Goal: Information Seeking & Learning: Check status

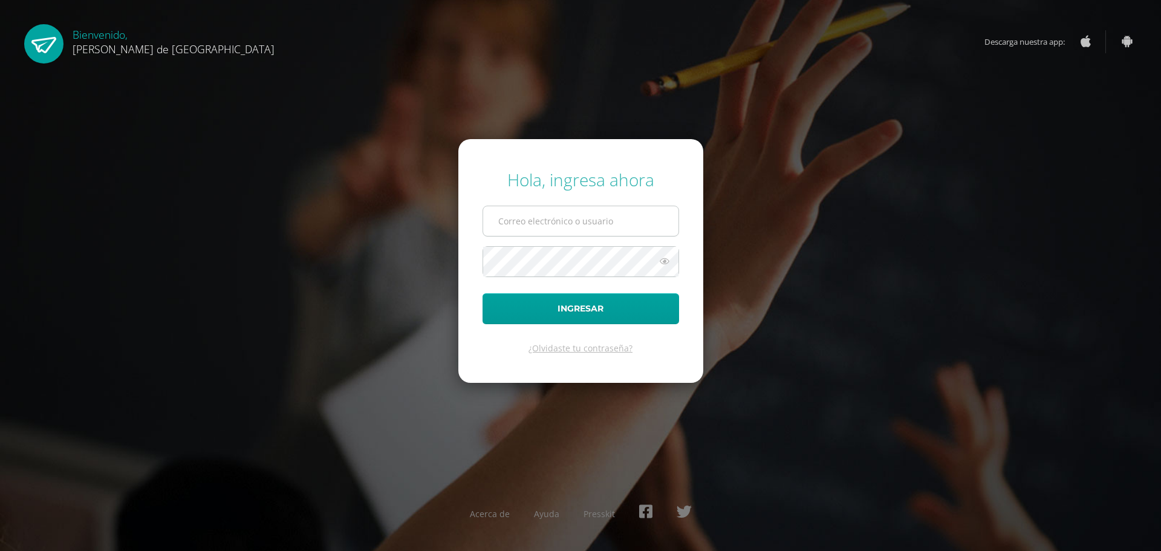
click at [523, 218] on input "text" at bounding box center [580, 221] width 195 height 30
type input "c"
type input "[EMAIL_ADDRESS][DOMAIN_NAME]"
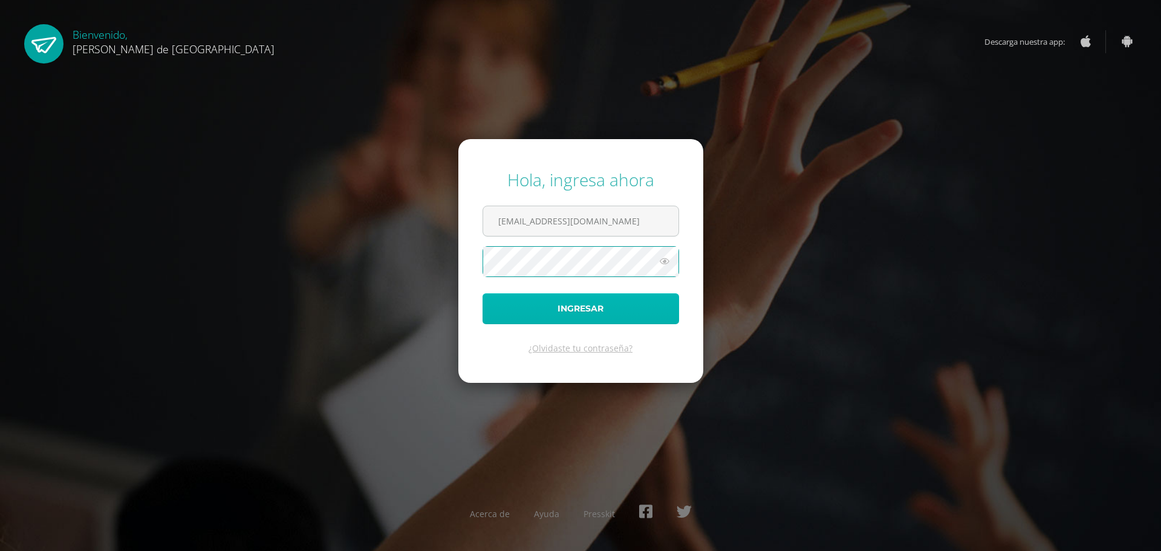
click at [575, 307] on button "Ingresar" at bounding box center [581, 308] width 197 height 31
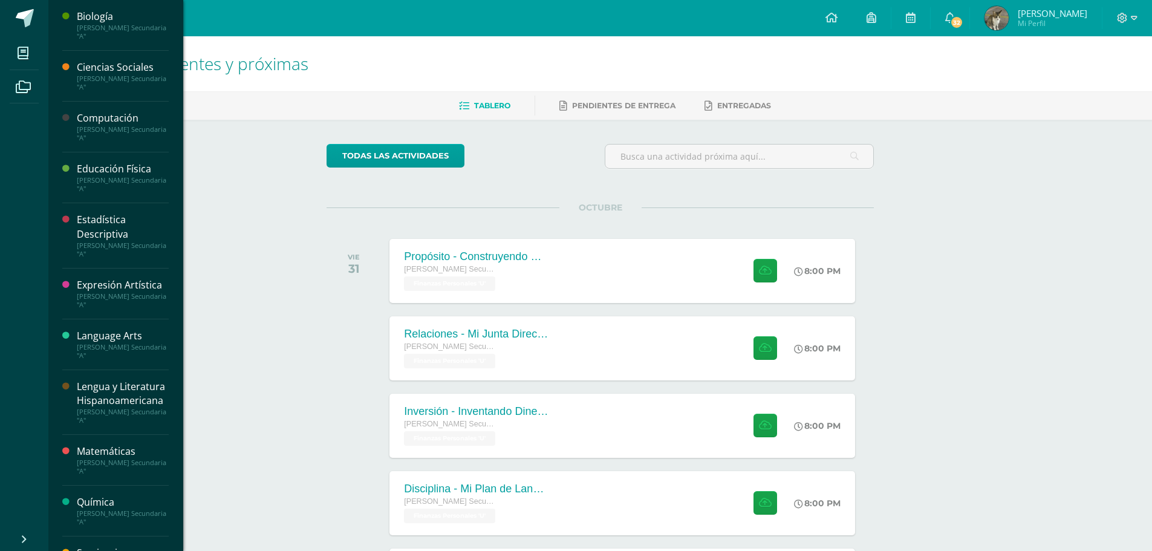
click at [109, 32] on div "[PERSON_NAME] Secundaria "A"" at bounding box center [123, 32] width 92 height 17
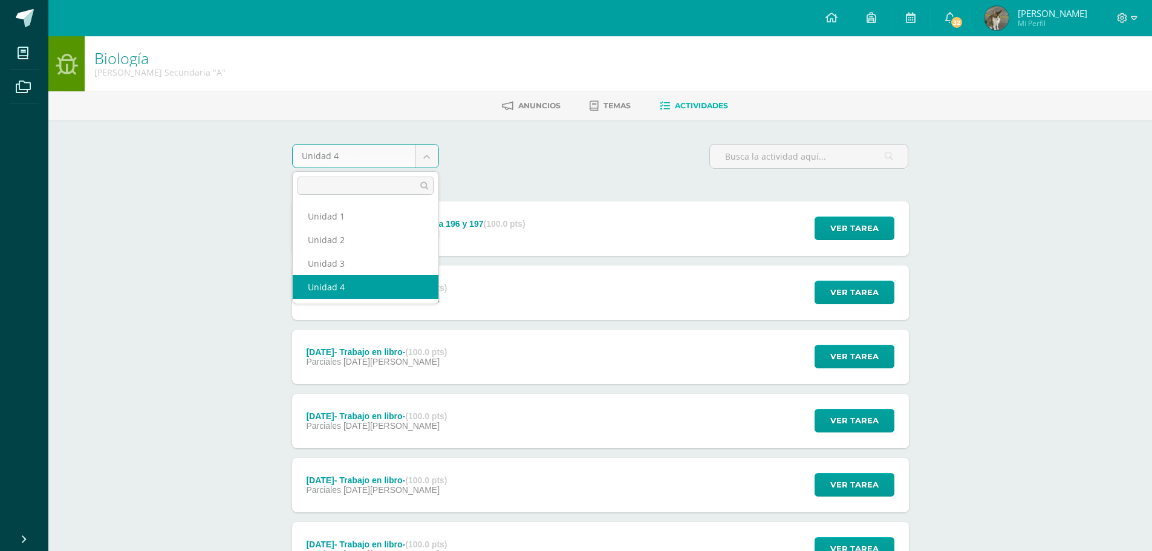
click at [425, 154] on body "Mis cursos Archivos Cerrar panel Biología Quinto Bachillerato Secundaria "A" Ci…" at bounding box center [576, 454] width 1152 height 909
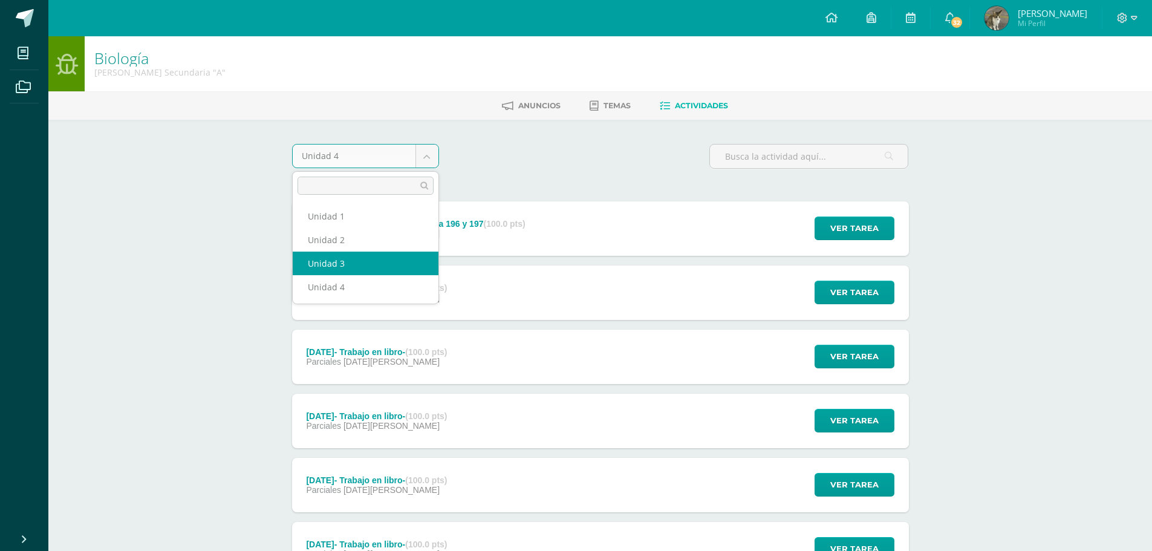
select select "Unidad 3"
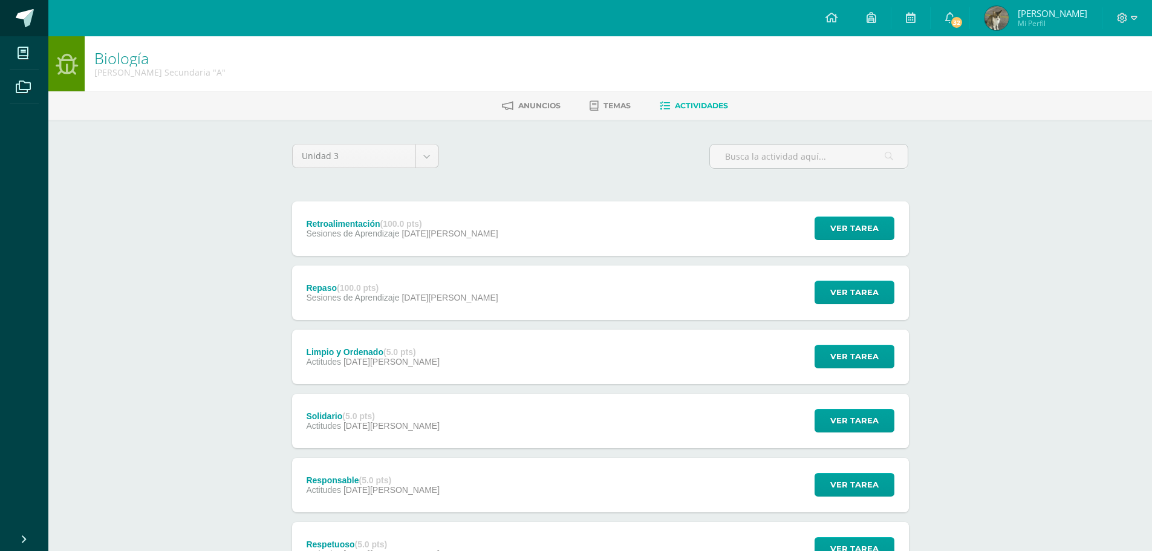
click at [27, 19] on span at bounding box center [25, 18] width 18 height 18
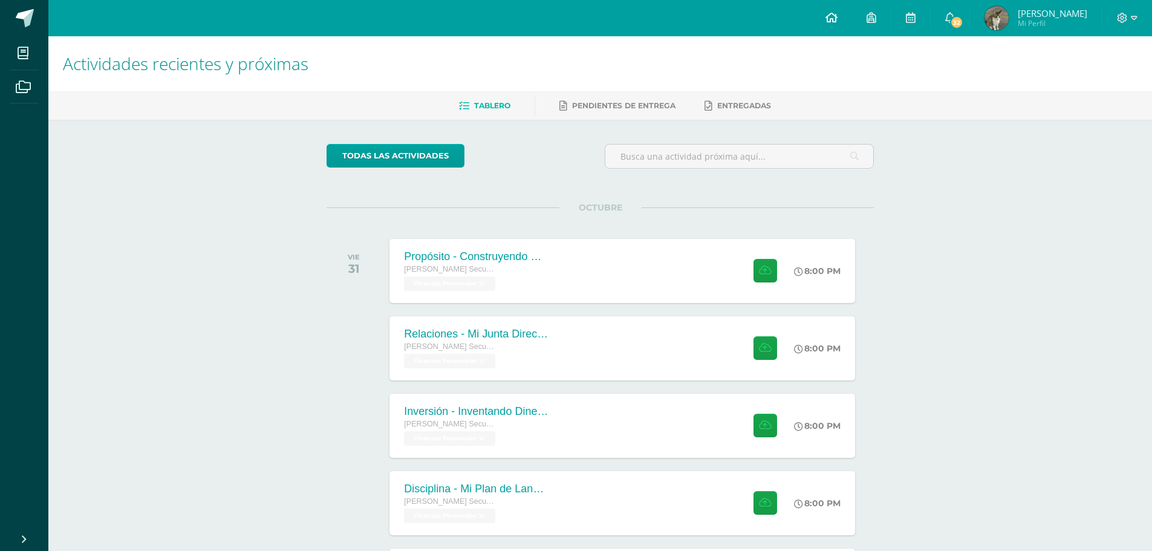
click at [838, 20] on icon at bounding box center [831, 17] width 12 height 11
click at [1041, 22] on span "Mi Perfil" at bounding box center [1053, 23] width 70 height 10
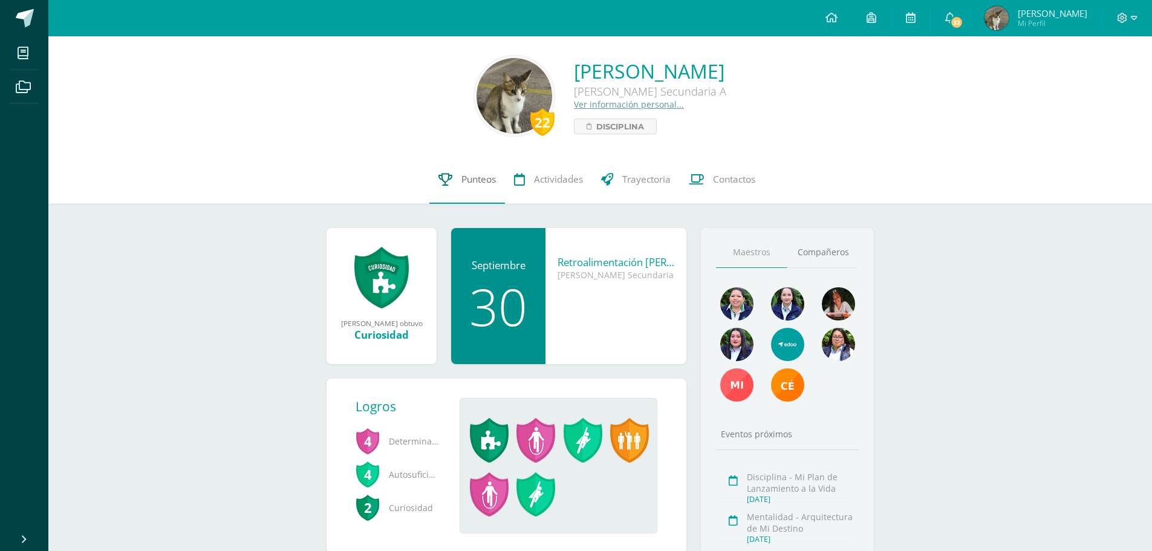
click at [470, 178] on span "Punteos" at bounding box center [478, 179] width 34 height 13
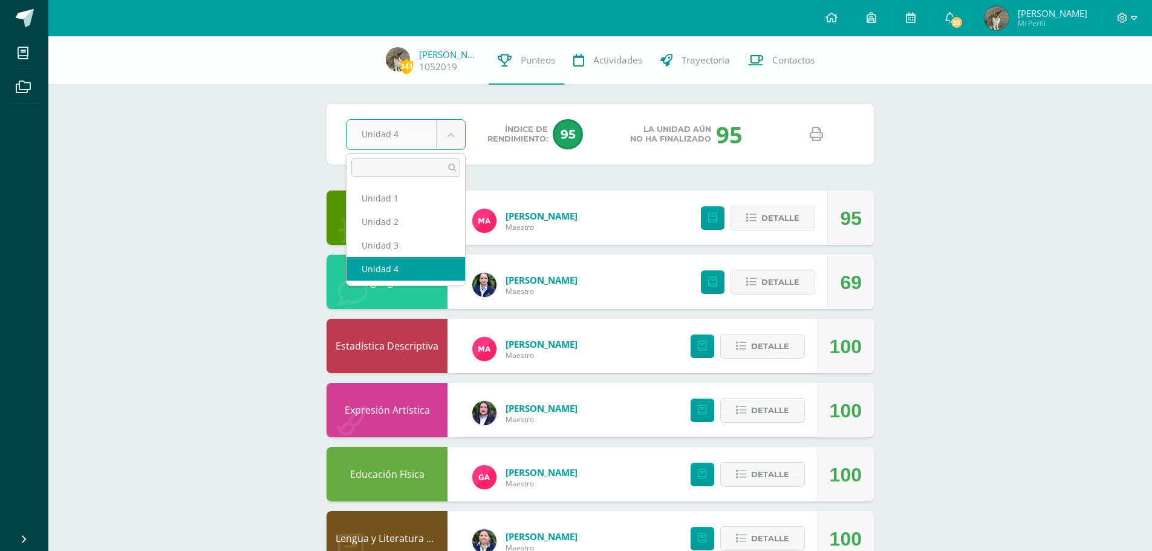
click at [453, 129] on body "Mis cursos Archivos Cerrar panel Biología [PERSON_NAME] Secundaria "A" Ciencias…" at bounding box center [576, 455] width 1152 height 910
select select "Unidad 3"
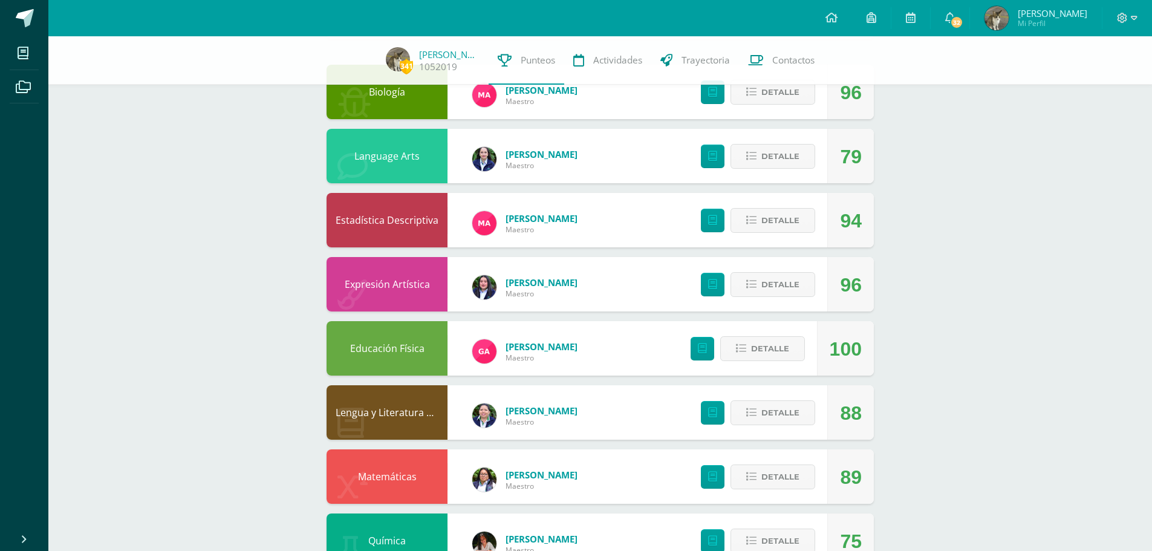
scroll to position [117, 0]
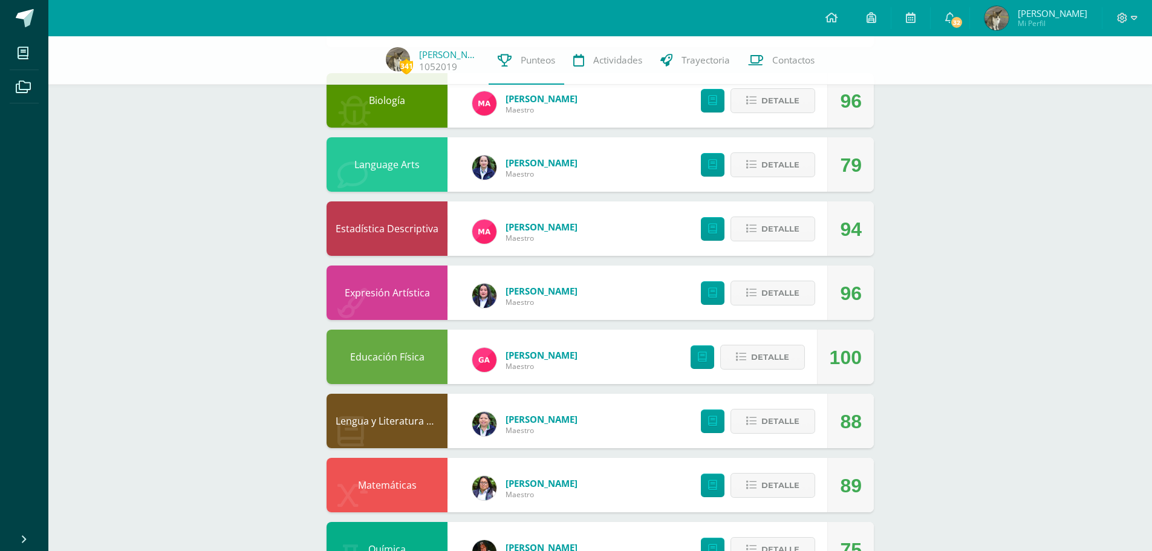
click at [238, 280] on div "341 Carlos Méndez 1052019 Punteos Actividades Trayectoria Contactos Pendiente U…" at bounding box center [600, 356] width 1104 height 874
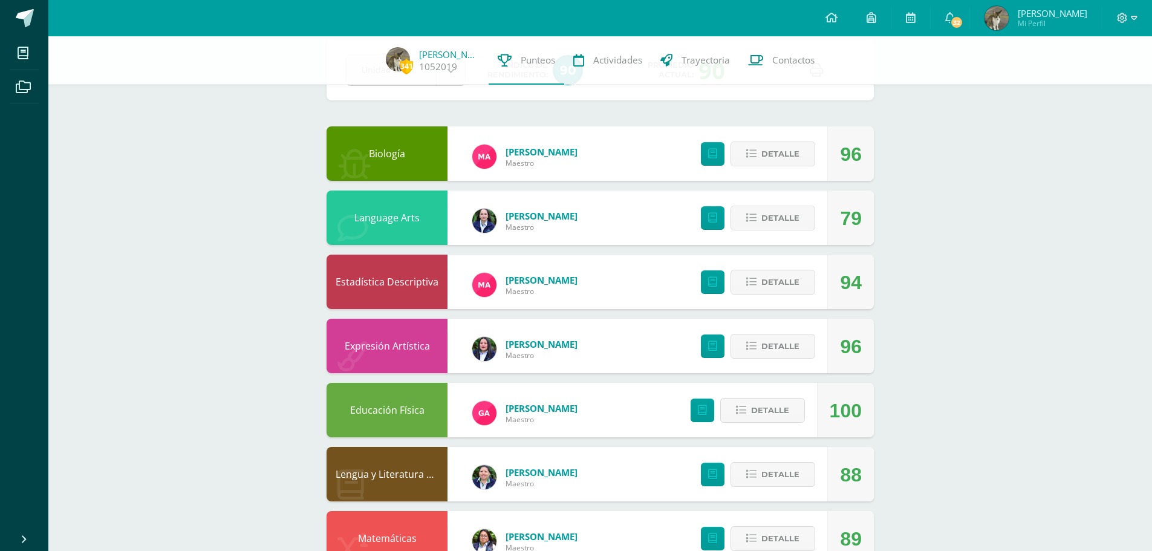
scroll to position [0, 0]
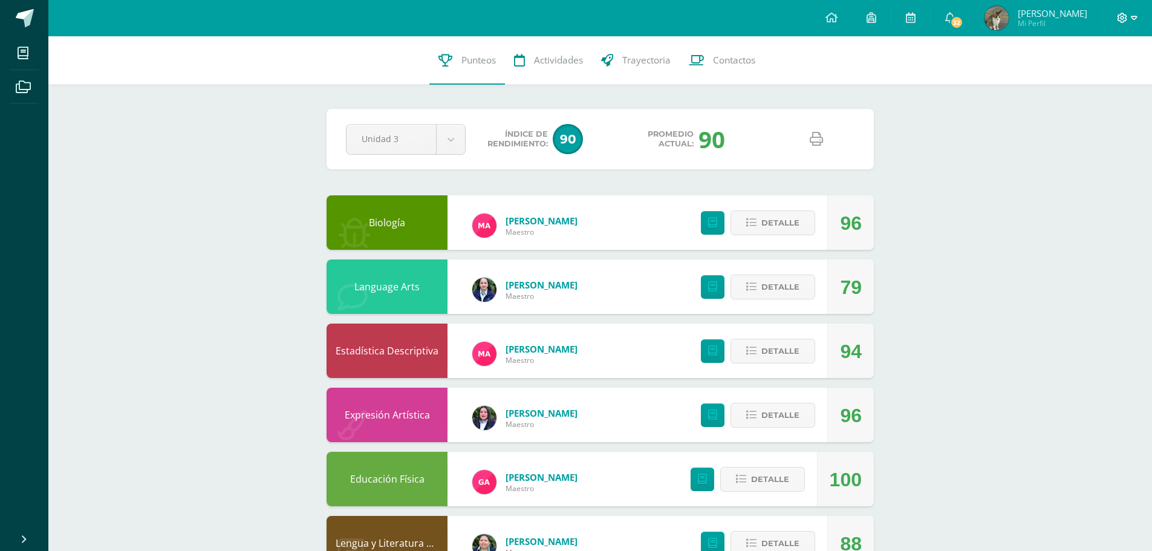
click at [1130, 21] on span at bounding box center [1127, 17] width 21 height 13
click at [1111, 84] on span "Cerrar sesión" at bounding box center [1096, 82] width 54 height 11
